Goal: Book appointment/travel/reservation

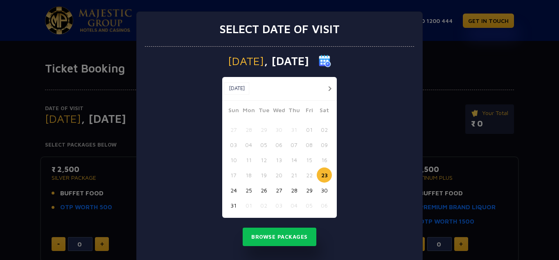
click at [323, 189] on button "30" at bounding box center [324, 189] width 15 height 15
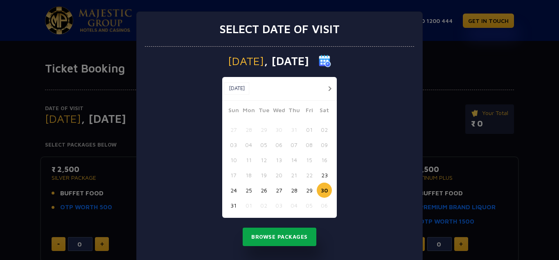
click at [272, 239] on button "Browse Packages" at bounding box center [279, 236] width 74 height 19
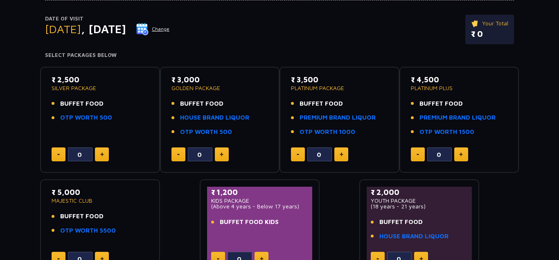
scroll to position [88, 0]
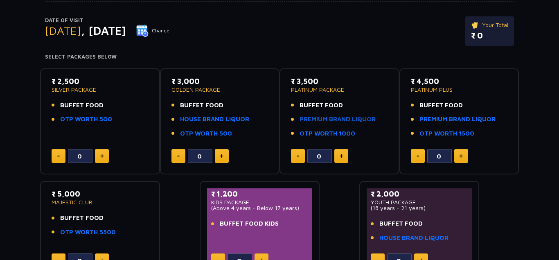
click at [328, 120] on link "PREMIUM BRAND LIQUOR" at bounding box center [337, 119] width 76 height 9
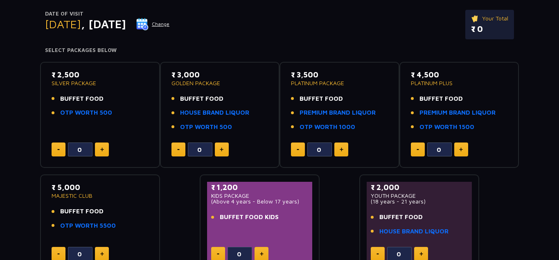
scroll to position [95, 0]
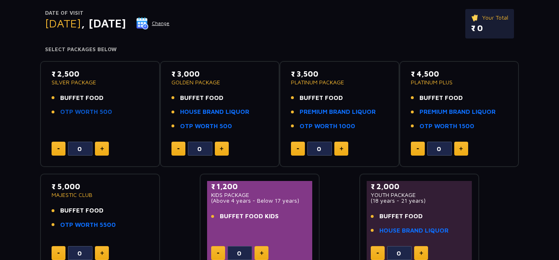
click at [91, 112] on link "OTP WORTH 500" at bounding box center [86, 111] width 52 height 9
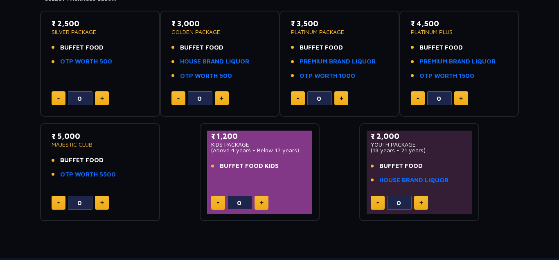
scroll to position [154, 0]
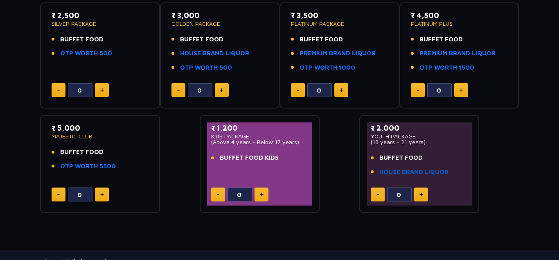
click at [398, 171] on link "HOUSE BRAND LIQUOR" at bounding box center [413, 171] width 69 height 9
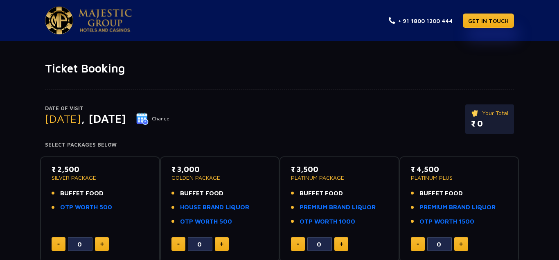
click at [170, 121] on button "Change" at bounding box center [153, 118] width 34 height 13
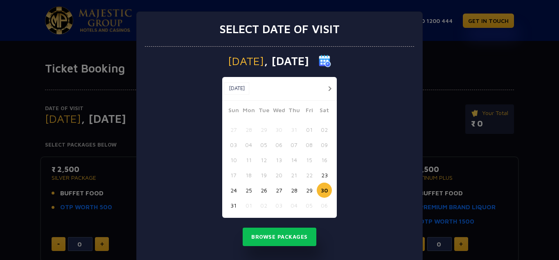
click at [330, 88] on button "button" at bounding box center [329, 88] width 10 height 10
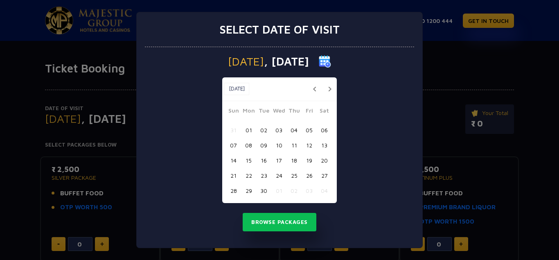
click at [328, 88] on button "button" at bounding box center [329, 89] width 10 height 10
click at [322, 144] on button "11" at bounding box center [324, 144] width 15 height 15
click at [289, 217] on button "Browse Packages" at bounding box center [279, 222] width 74 height 19
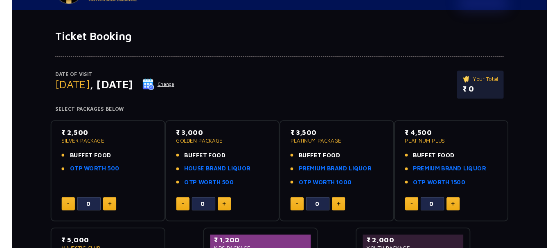
scroll to position [32, 0]
